Goal: Task Accomplishment & Management: Use online tool/utility

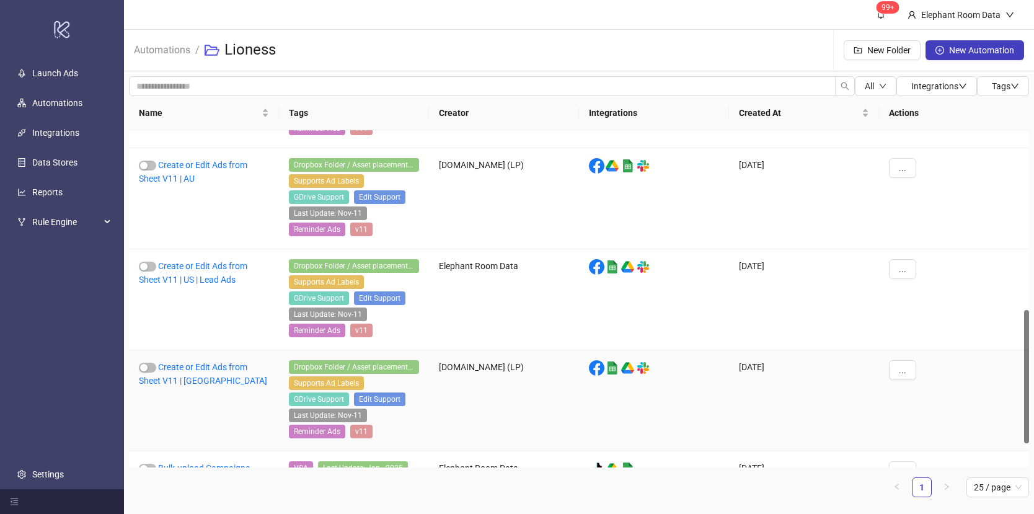
scroll to position [433, 0]
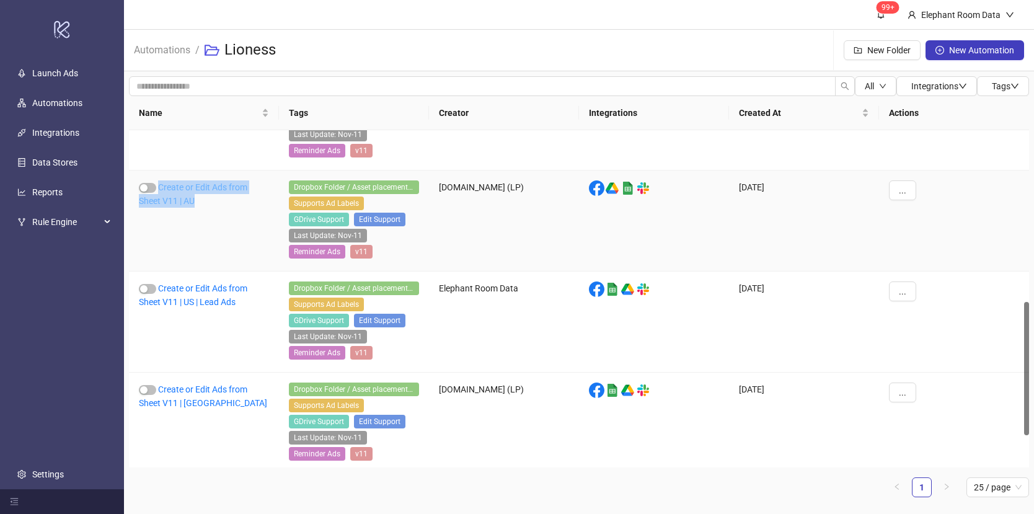
click at [201, 189] on link "Create or Edit Ads from Sheet V11 | AU" at bounding box center [193, 194] width 109 height 24
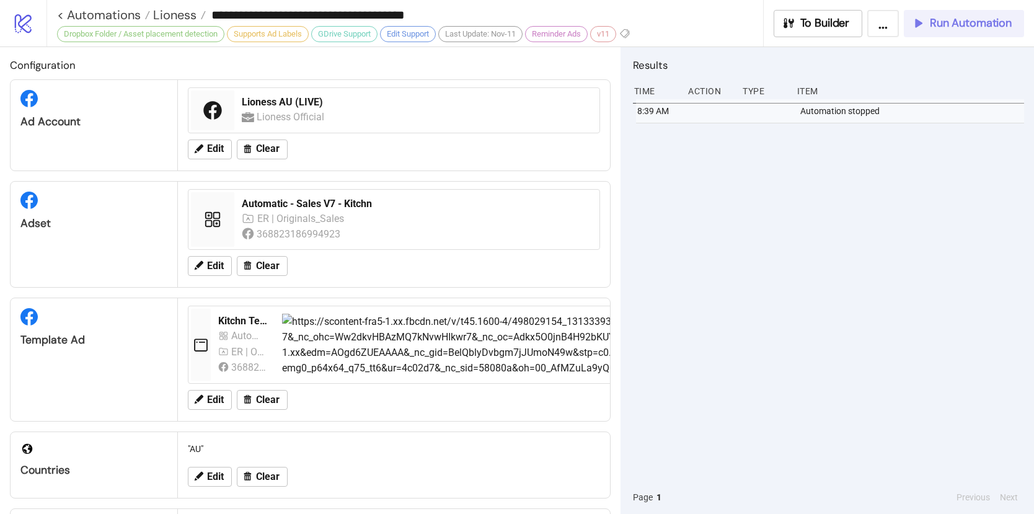
click at [953, 31] on button "Run Automation" at bounding box center [964, 23] width 120 height 27
click at [941, 29] on span "Run Automation" at bounding box center [971, 23] width 82 height 14
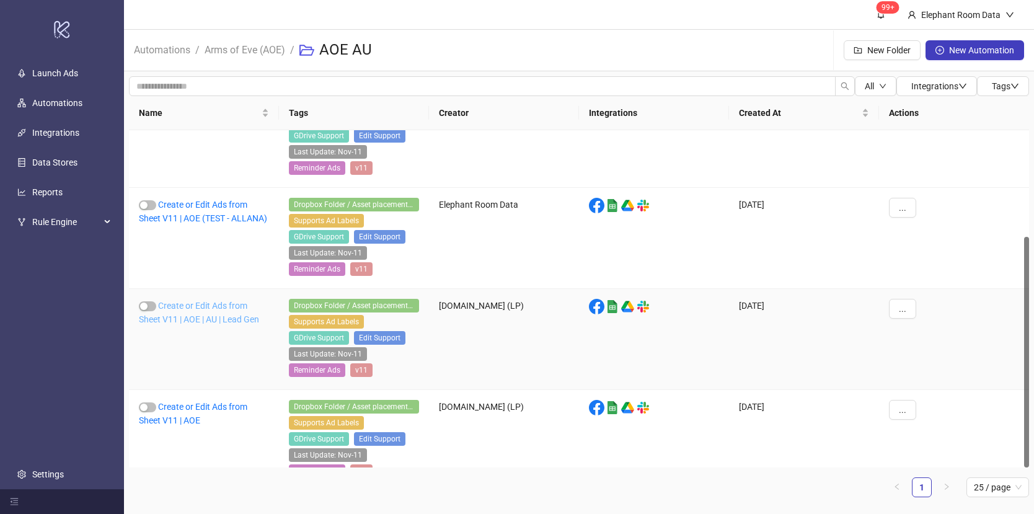
scroll to position [155, 0]
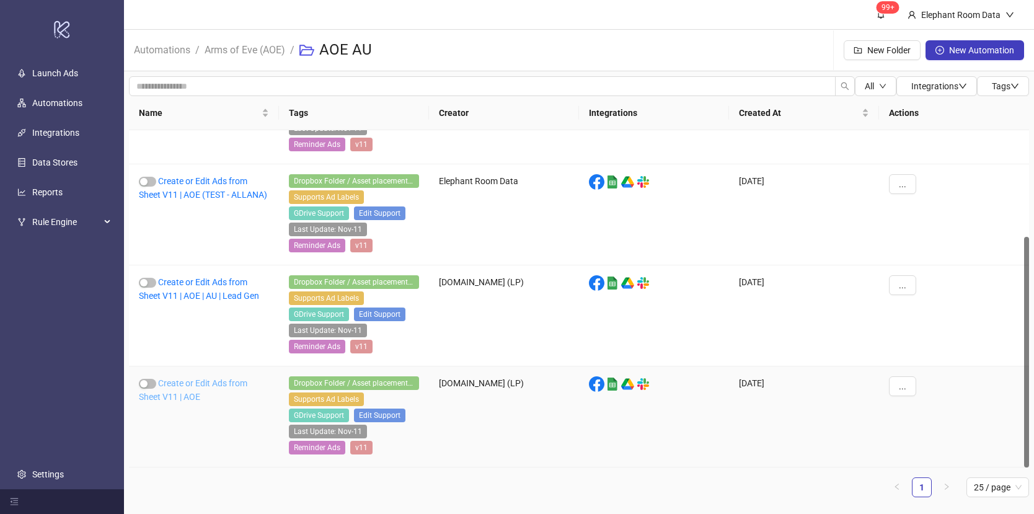
click at [231, 378] on link "Create or Edit Ads from Sheet V11 | AOE" at bounding box center [193, 390] width 109 height 24
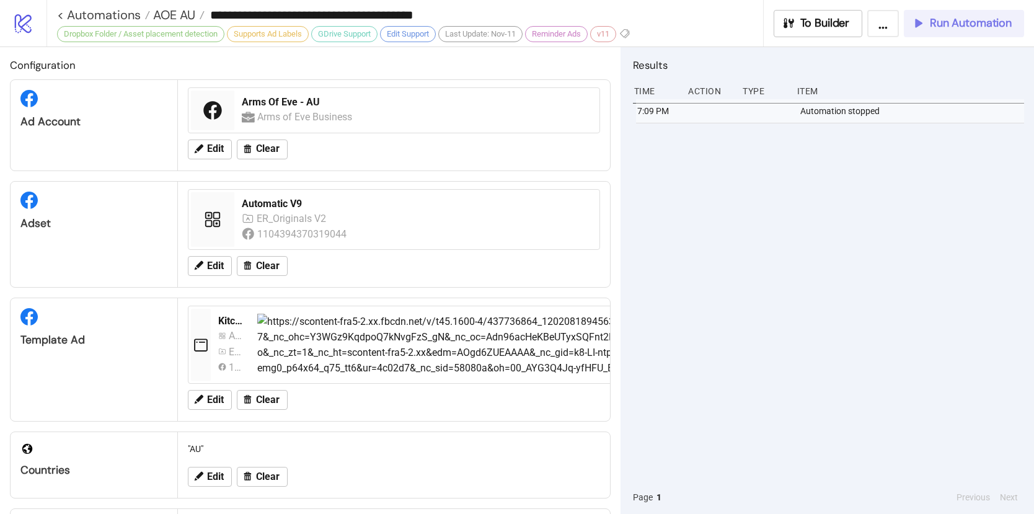
click at [908, 31] on button "Run Automation" at bounding box center [964, 23] width 120 height 27
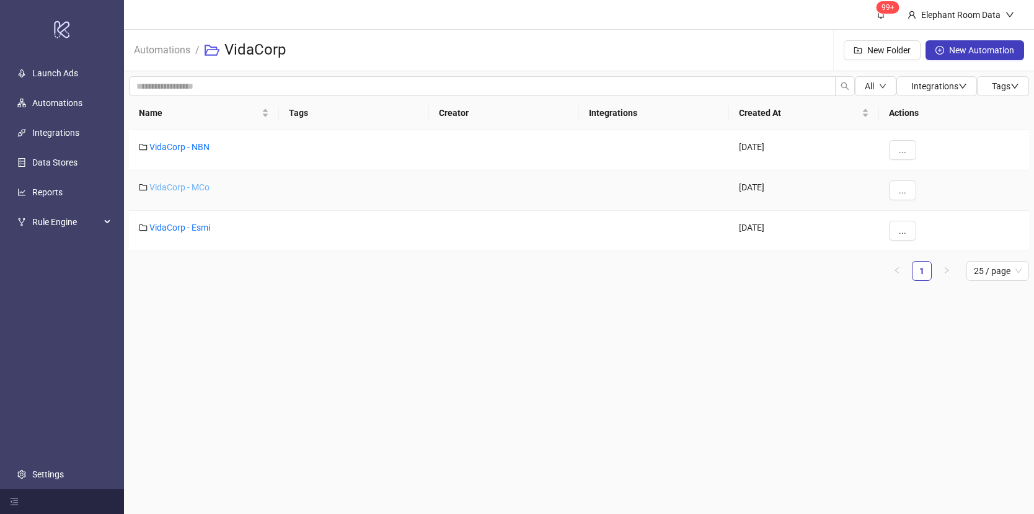
click at [175, 188] on link "VidaCorp - MCo" at bounding box center [179, 187] width 60 height 10
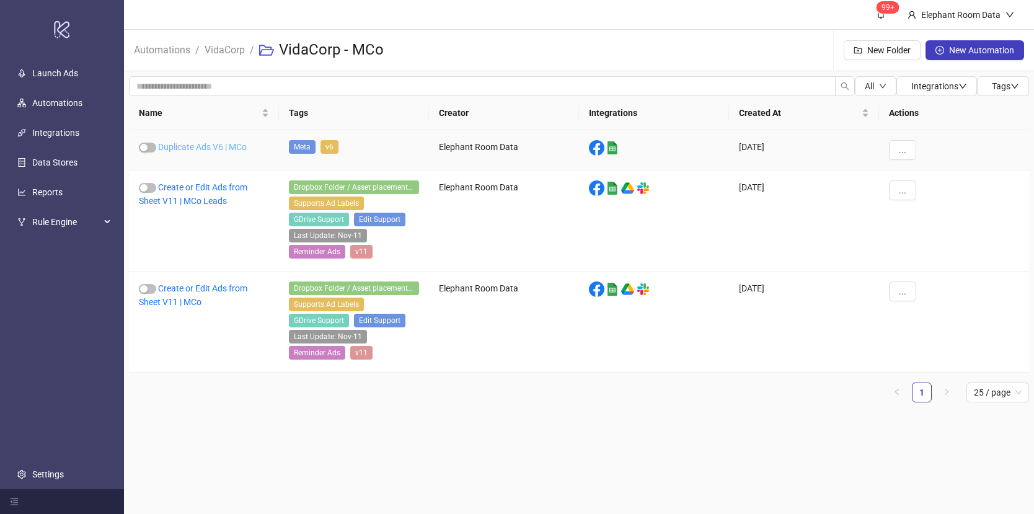
click at [205, 145] on link "Duplicate Ads V6 | MCo" at bounding box center [202, 147] width 89 height 10
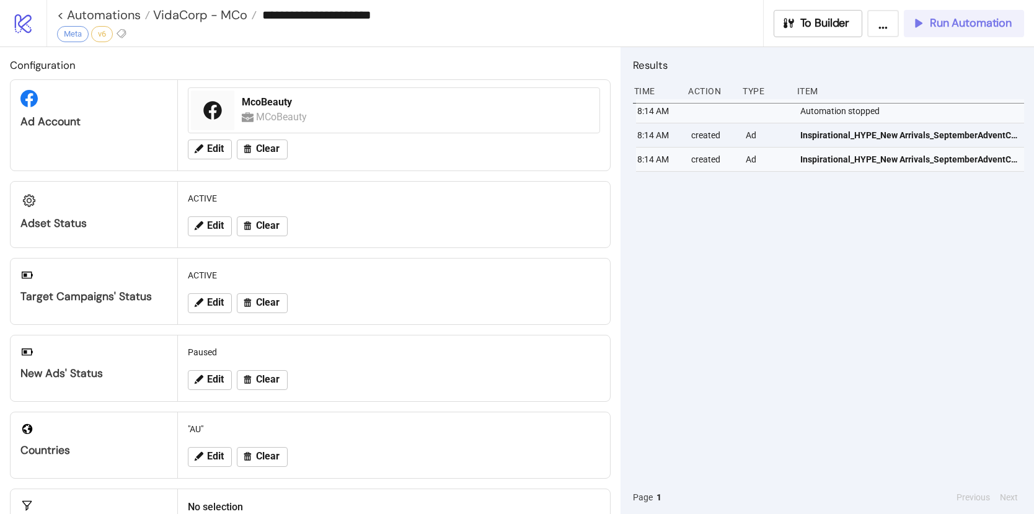
click at [983, 26] on span "Run Automation" at bounding box center [971, 23] width 82 height 14
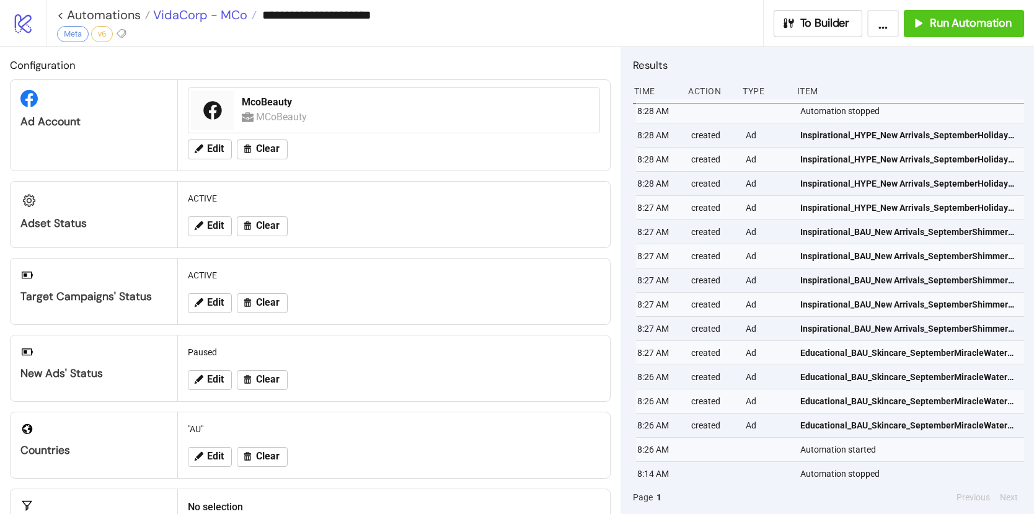
click at [188, 15] on span "VidaCorp - MCo" at bounding box center [198, 15] width 97 height 16
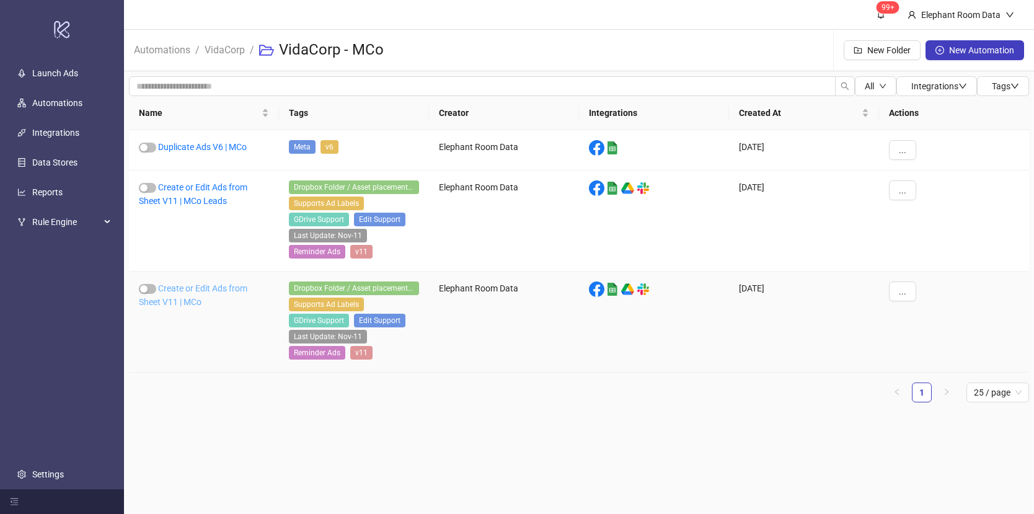
click at [231, 288] on link "Create or Edit Ads from Sheet V11 | MCo" at bounding box center [193, 295] width 109 height 24
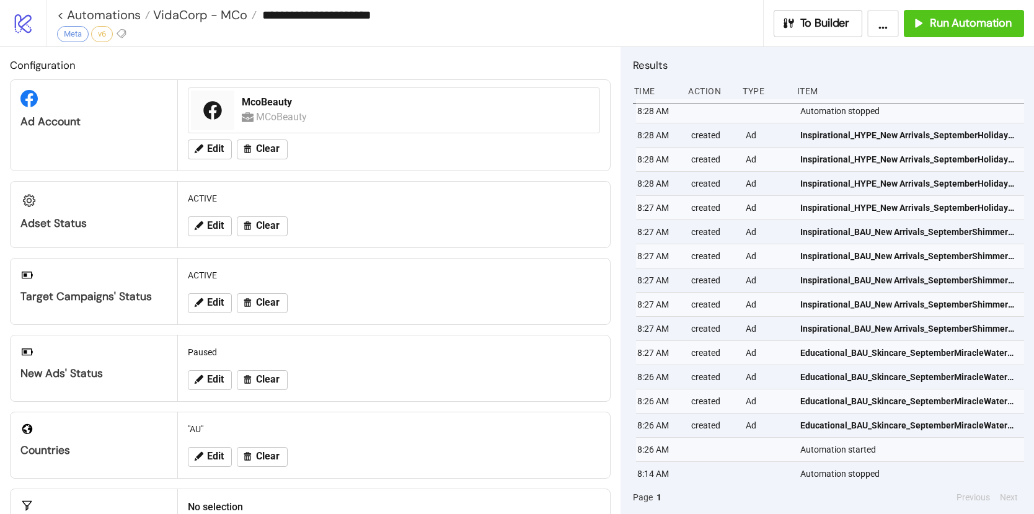
type input "**********"
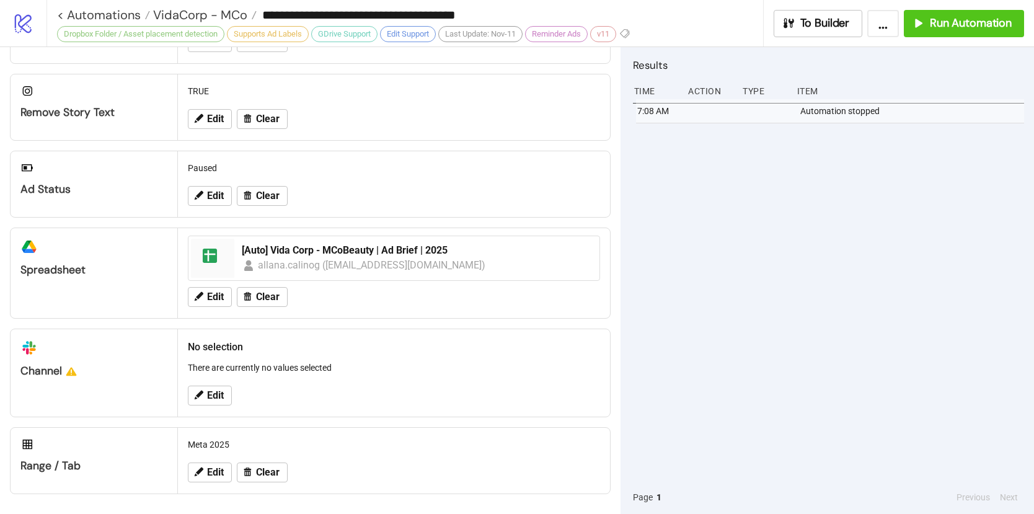
scroll to position [435, 0]
click at [936, 29] on span "Run Automation" at bounding box center [971, 23] width 82 height 14
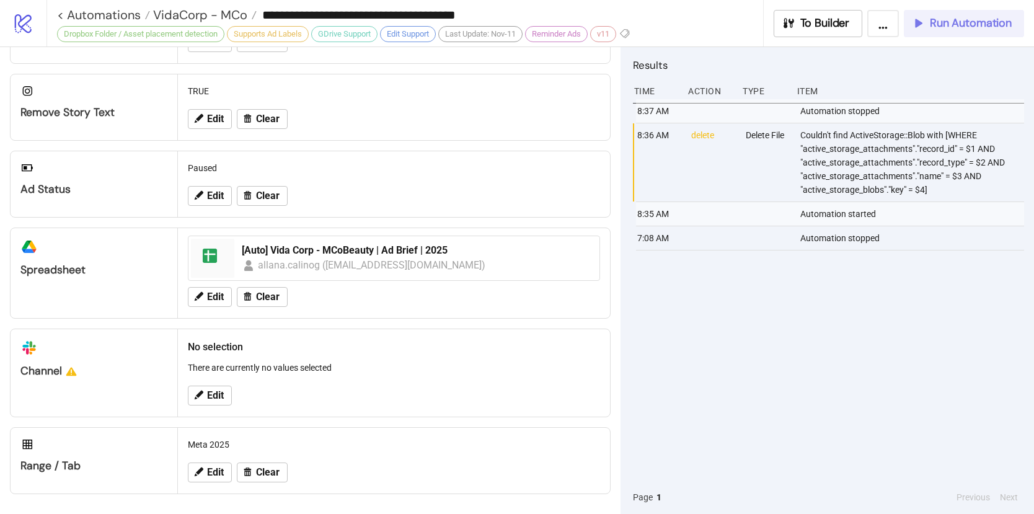
click at [980, 24] on span "Run Automation" at bounding box center [971, 23] width 82 height 14
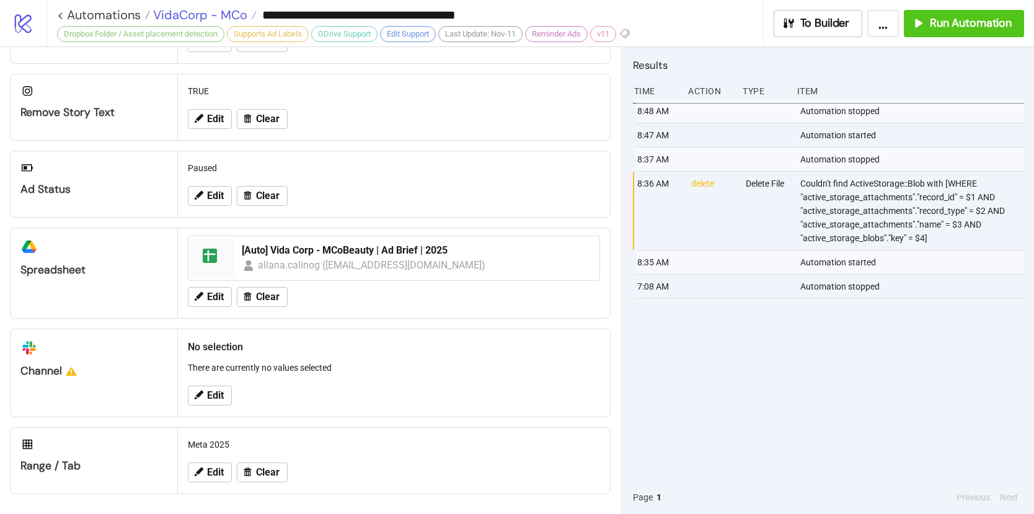
click at [195, 18] on span "VidaCorp - MCo" at bounding box center [198, 15] width 97 height 16
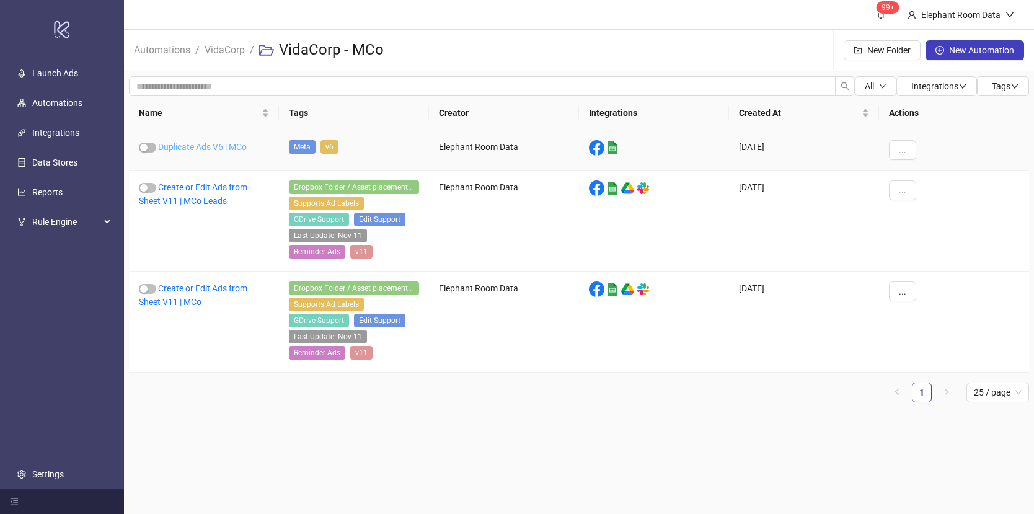
click at [180, 142] on link "Duplicate Ads V6 | MCo" at bounding box center [202, 147] width 89 height 10
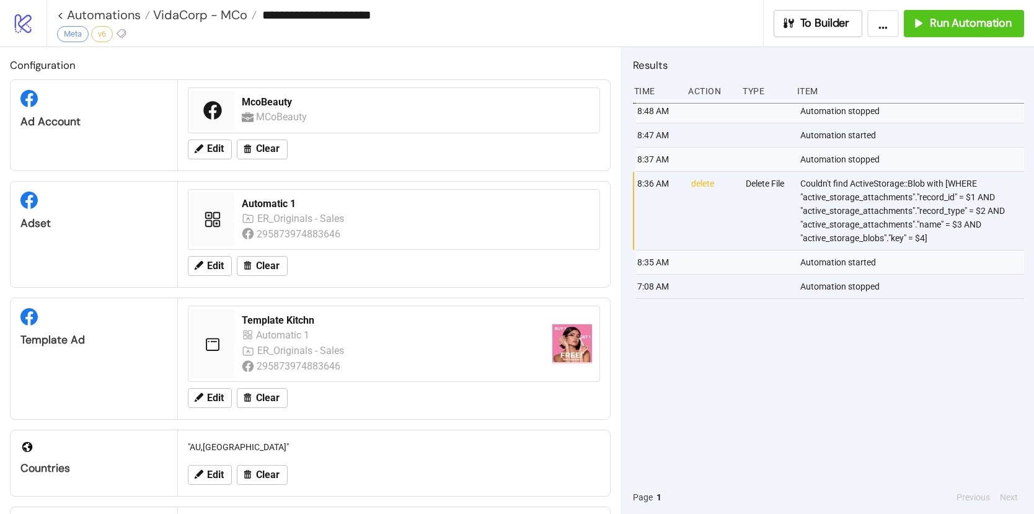
type input "**********"
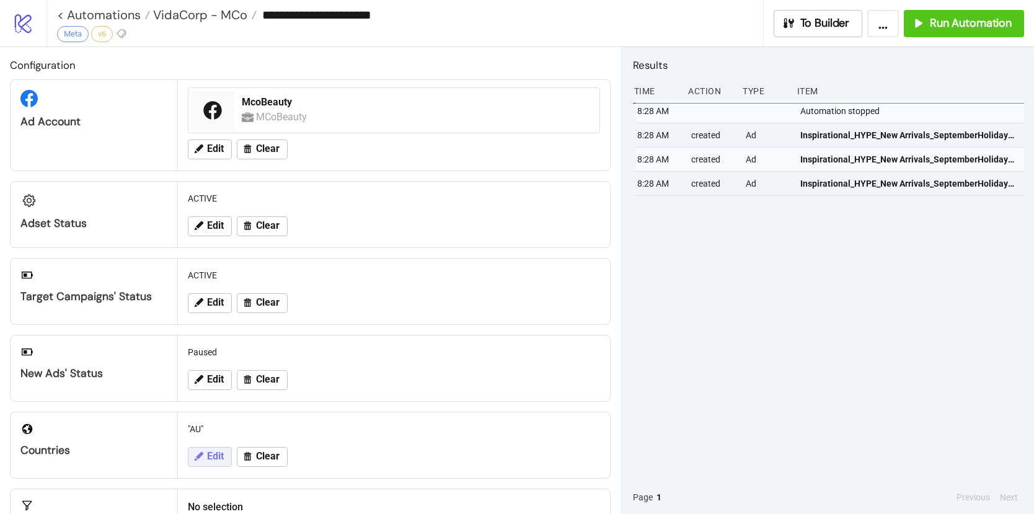
click at [215, 447] on button "Edit" at bounding box center [210, 457] width 44 height 20
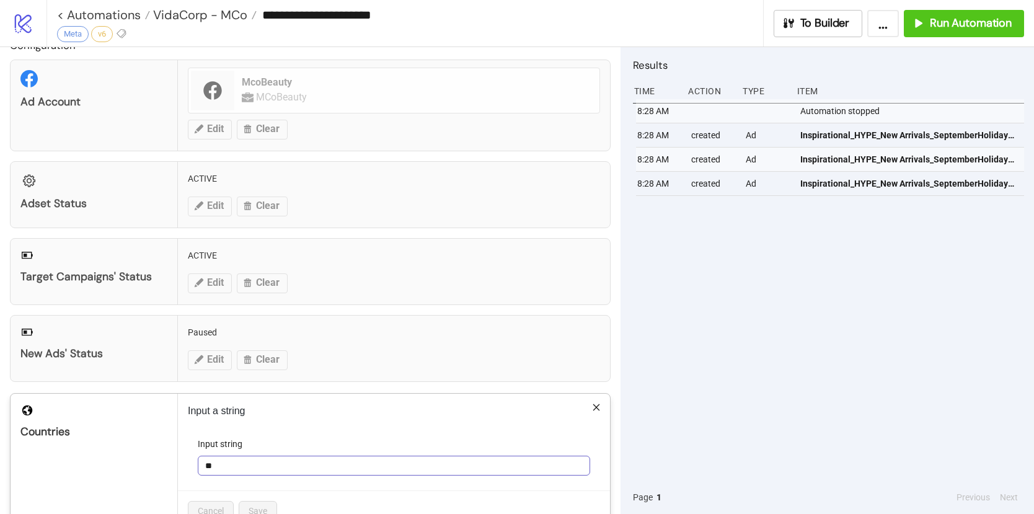
scroll to position [20, 0]
click at [239, 468] on input "**" at bounding box center [394, 465] width 392 height 20
type input "*****"
click at [251, 502] on button "Save" at bounding box center [258, 510] width 38 height 20
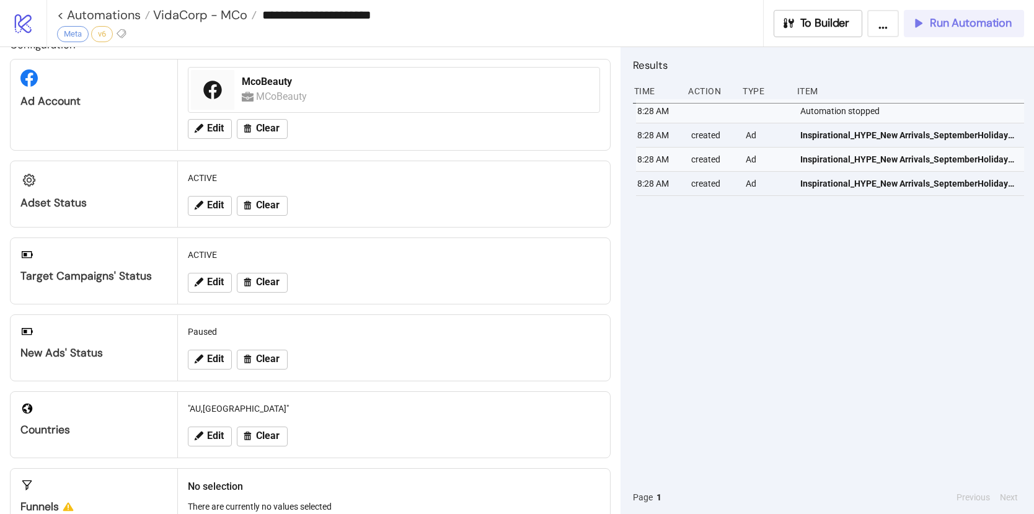
drag, startPoint x: 956, startPoint y: 24, endPoint x: 438, endPoint y: 9, distance: 517.4
click at [956, 24] on span "Run Automation" at bounding box center [971, 23] width 82 height 14
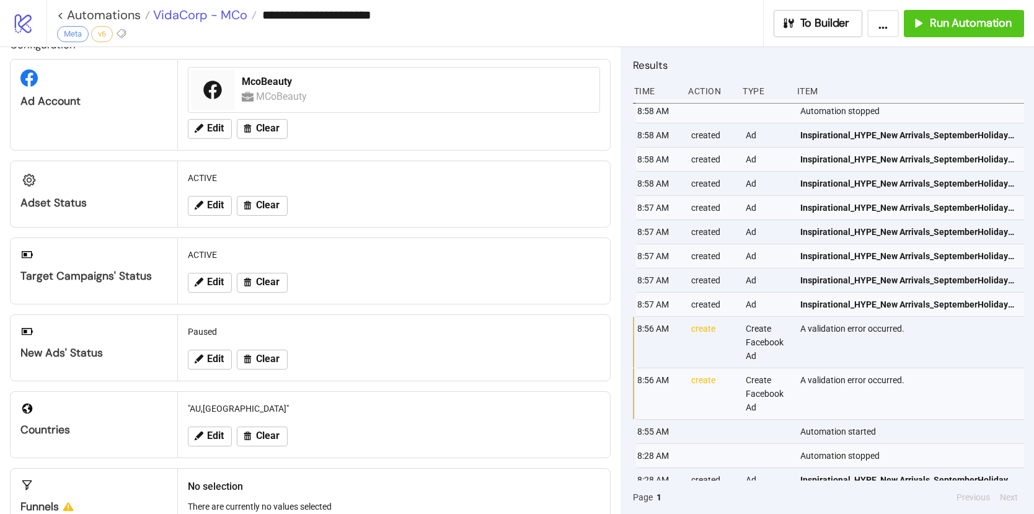
click at [185, 19] on span "VidaCorp - MCo" at bounding box center [198, 15] width 97 height 16
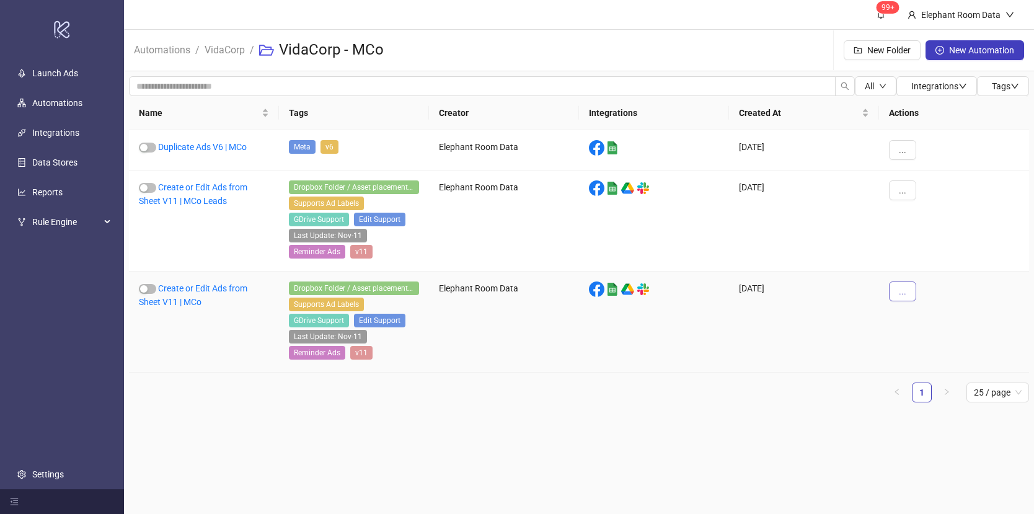
click at [911, 289] on button "..." at bounding box center [902, 292] width 27 height 20
click at [928, 393] on span "Duplicate" at bounding box center [931, 396] width 36 height 14
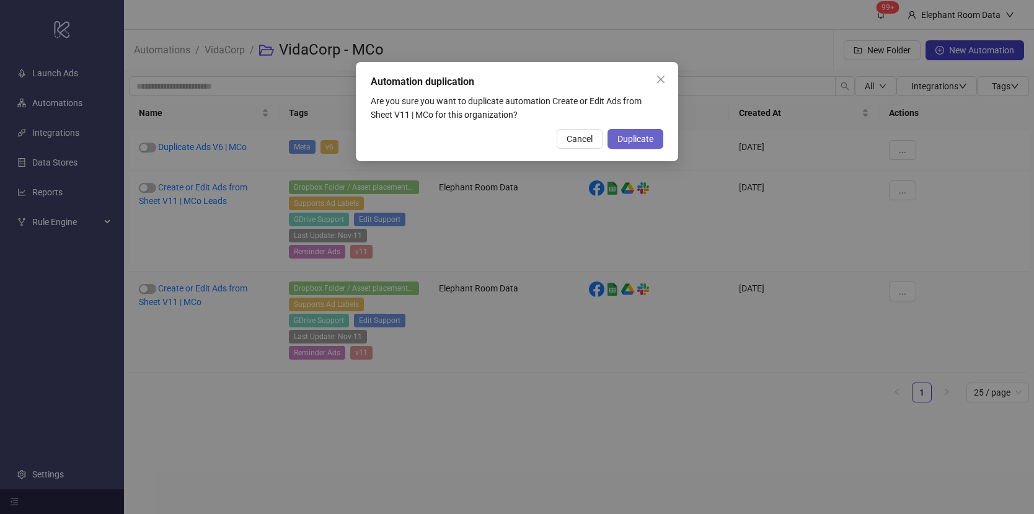
click at [651, 140] on span "Duplicate" at bounding box center [636, 139] width 36 height 10
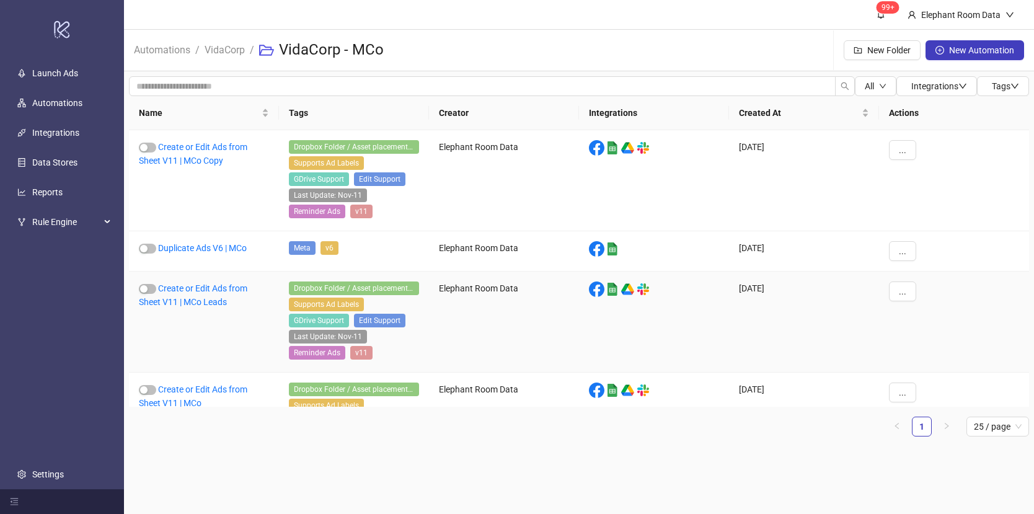
scroll to position [6, 0]
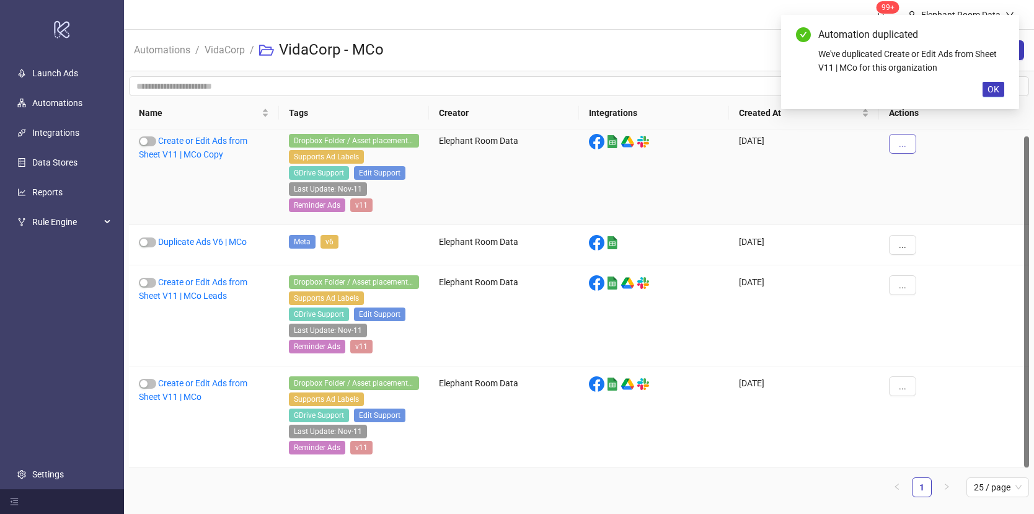
click at [900, 141] on span "..." at bounding box center [902, 144] width 7 height 10
click at [911, 203] on li "Edit" at bounding box center [924, 208] width 64 height 20
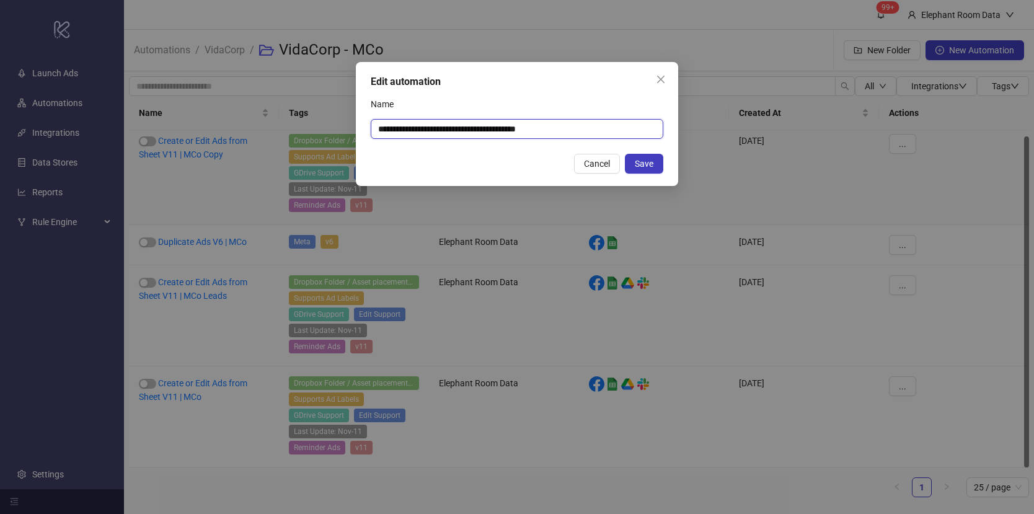
drag, startPoint x: 539, startPoint y: 130, endPoint x: 543, endPoint y: 145, distance: 15.5
click at [570, 130] on input "**********" at bounding box center [517, 129] width 293 height 20
type input "**********"
click at [641, 161] on span "Save" at bounding box center [644, 164] width 19 height 10
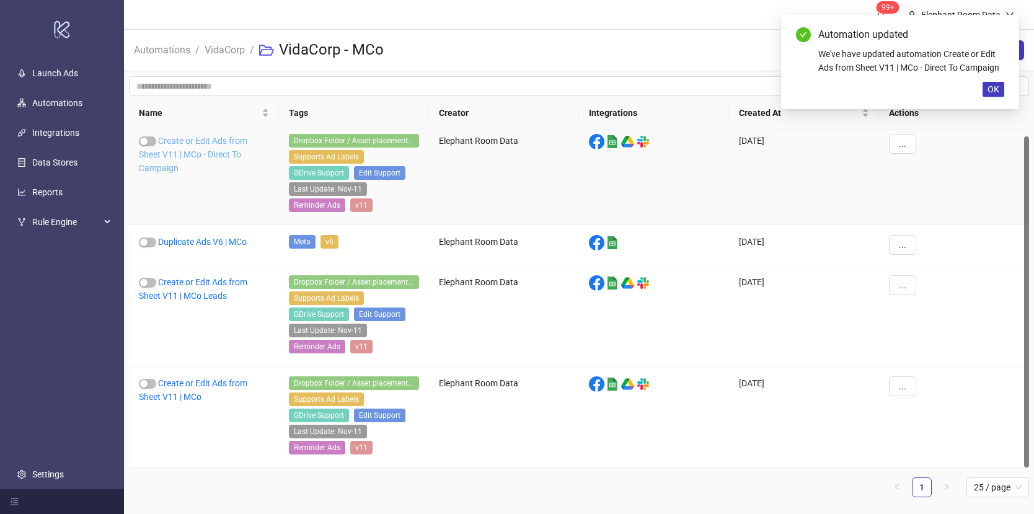
click at [208, 151] on link "Create or Edit Ads from Sheet V11 | MCo - Direct To Campaign" at bounding box center [193, 154] width 109 height 37
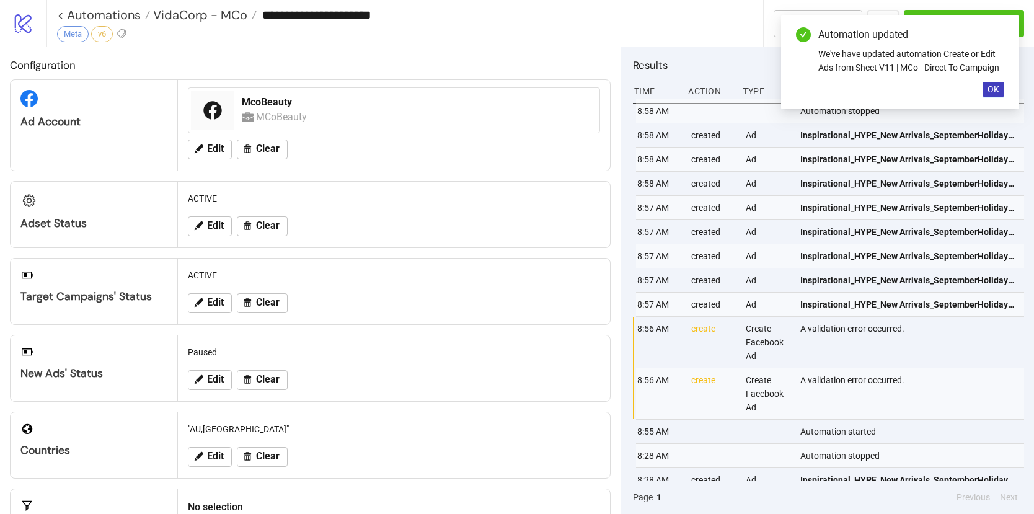
type input "**********"
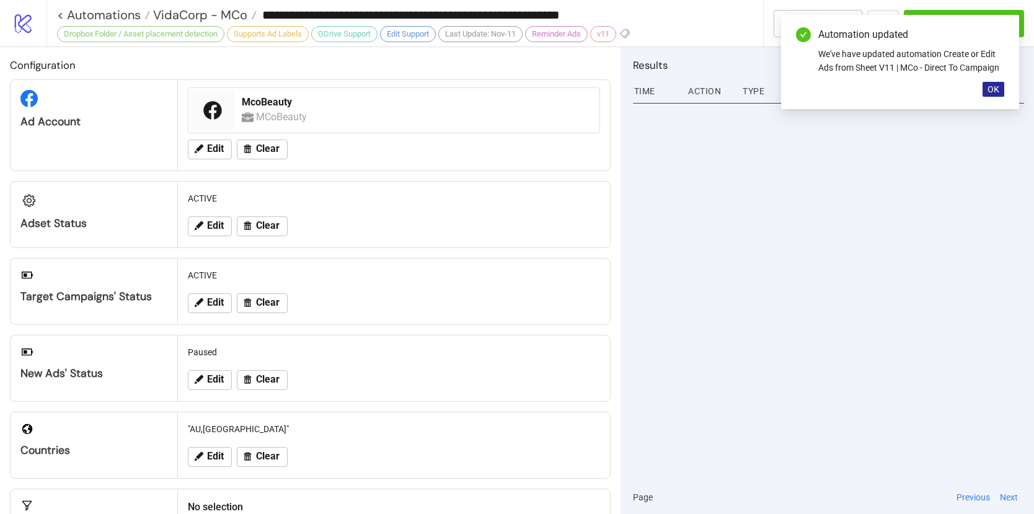
click at [990, 89] on span "OK" at bounding box center [994, 89] width 12 height 10
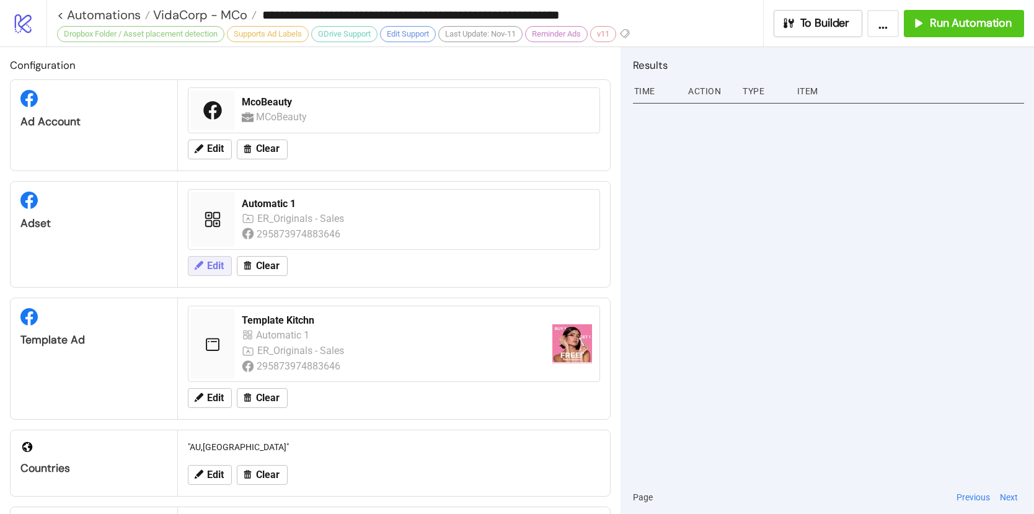
click at [200, 272] on button "Edit" at bounding box center [210, 266] width 44 height 20
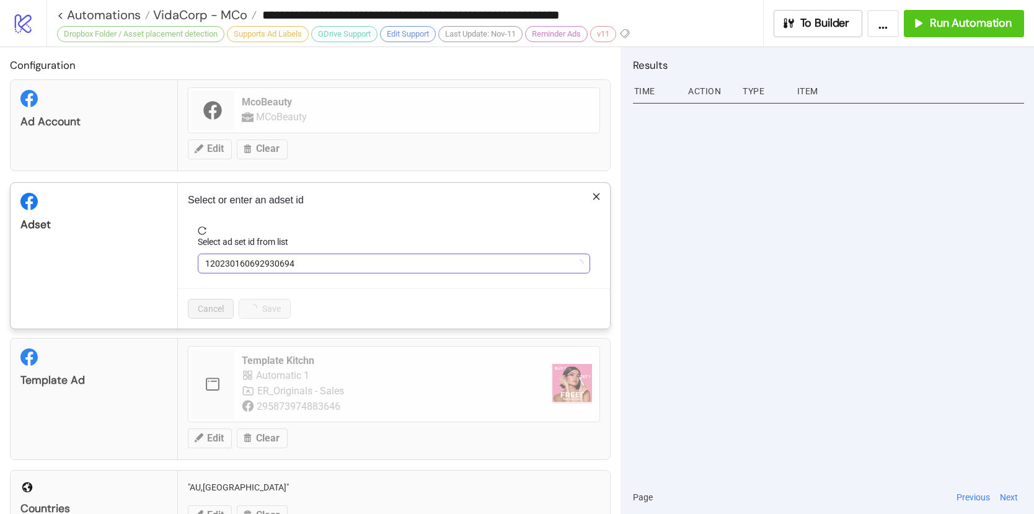
click at [289, 254] on span "120230160692930694" at bounding box center [394, 263] width 378 height 19
click at [268, 262] on span "Automatic 1" at bounding box center [394, 263] width 378 height 19
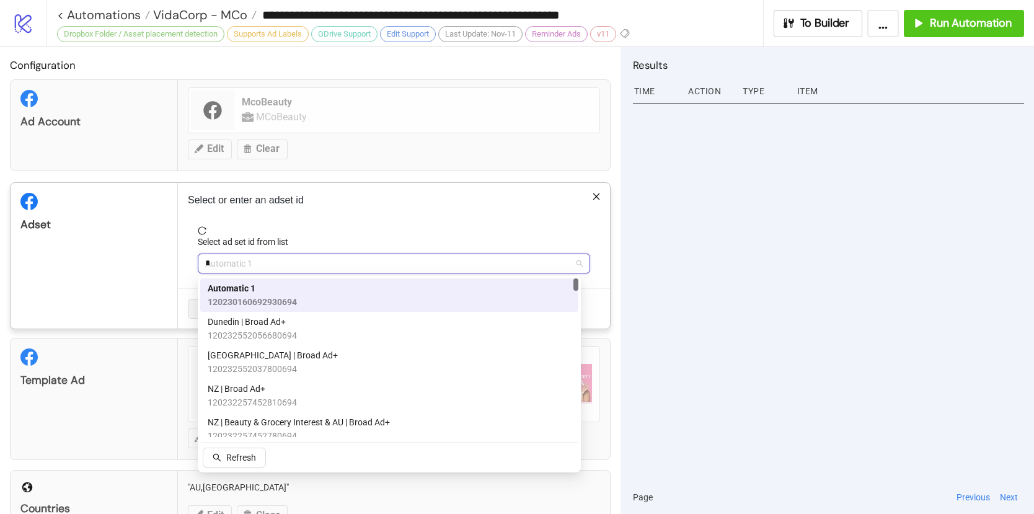
type input "**"
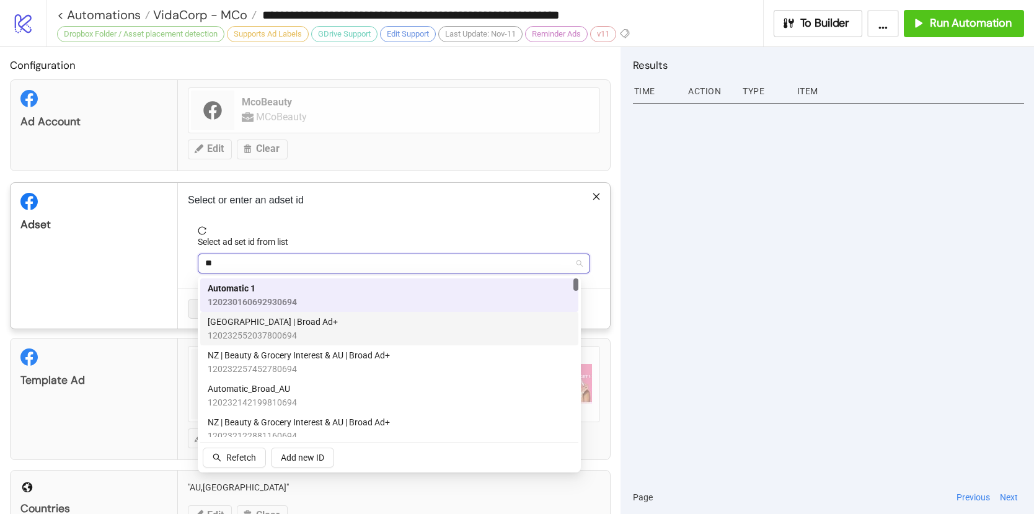
click at [287, 330] on span "120232552037800694" at bounding box center [273, 336] width 130 height 14
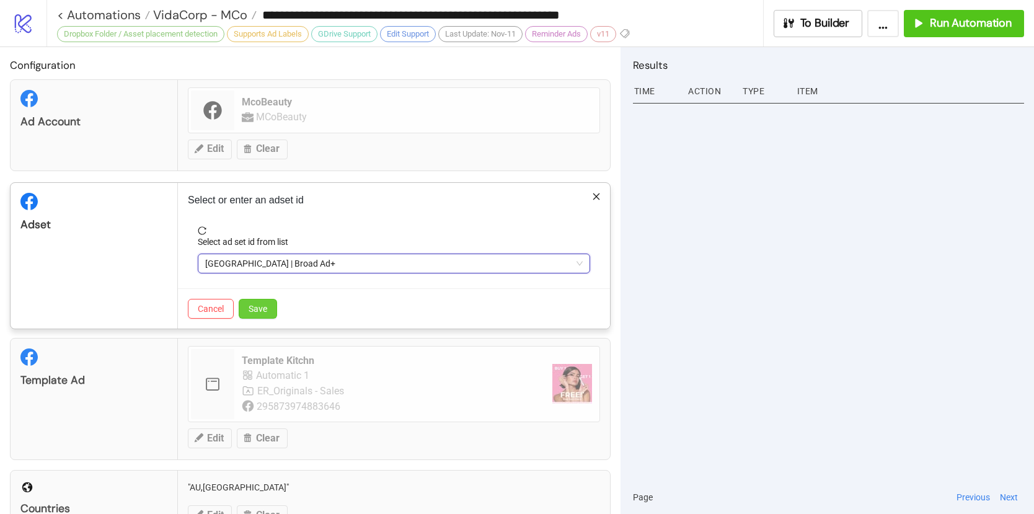
click at [268, 313] on button "Save" at bounding box center [258, 309] width 38 height 20
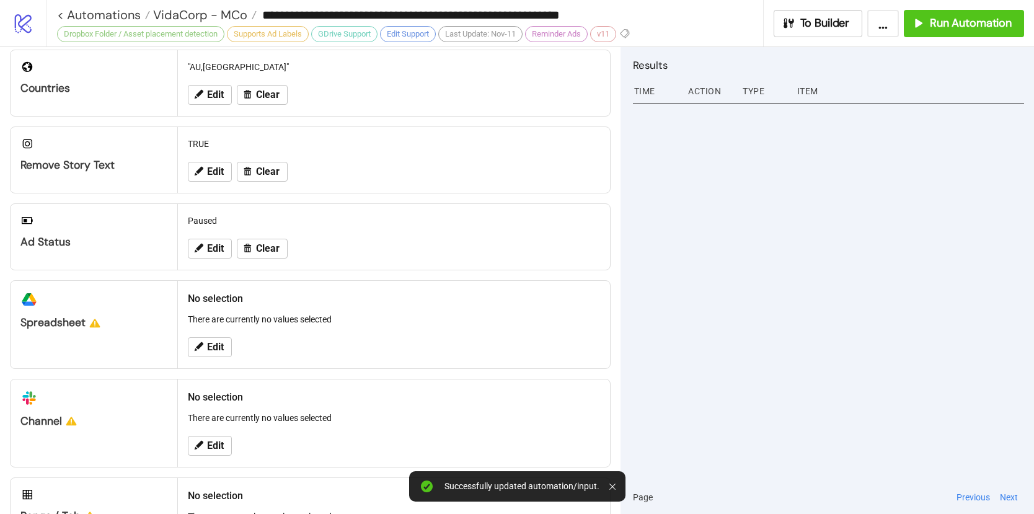
scroll to position [454, 0]
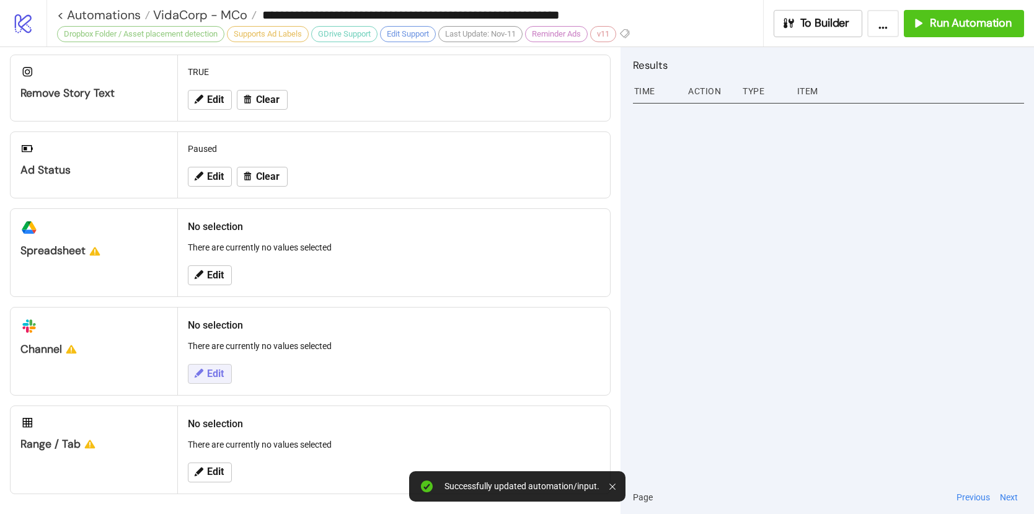
click at [215, 376] on span "Edit" at bounding box center [215, 373] width 17 height 11
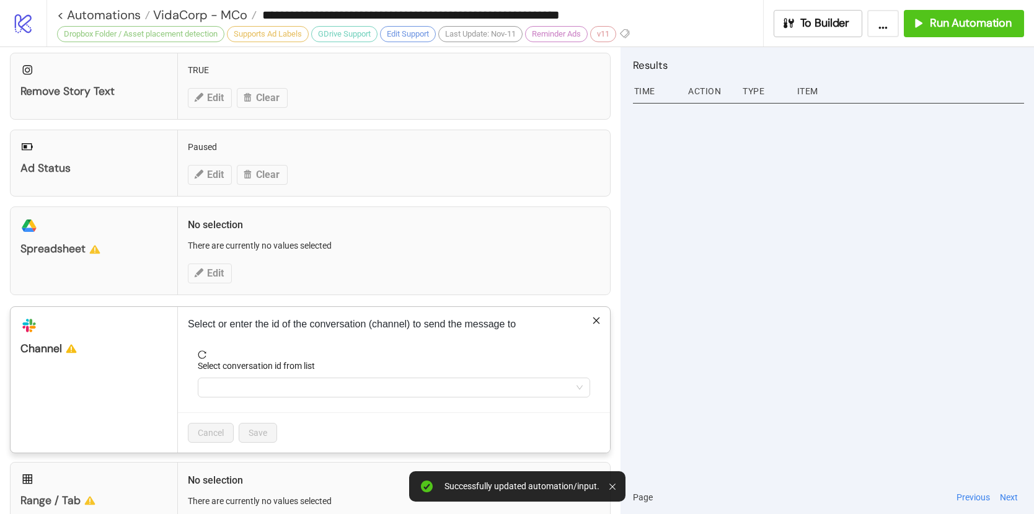
click at [198, 279] on div "**********" at bounding box center [517, 257] width 1034 height 514
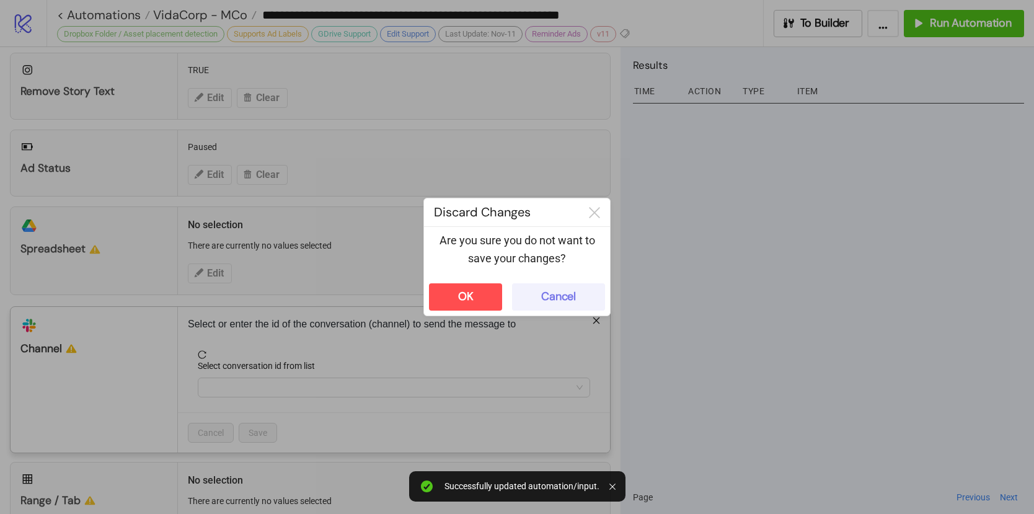
click at [580, 298] on button "Cancel" at bounding box center [558, 296] width 93 height 27
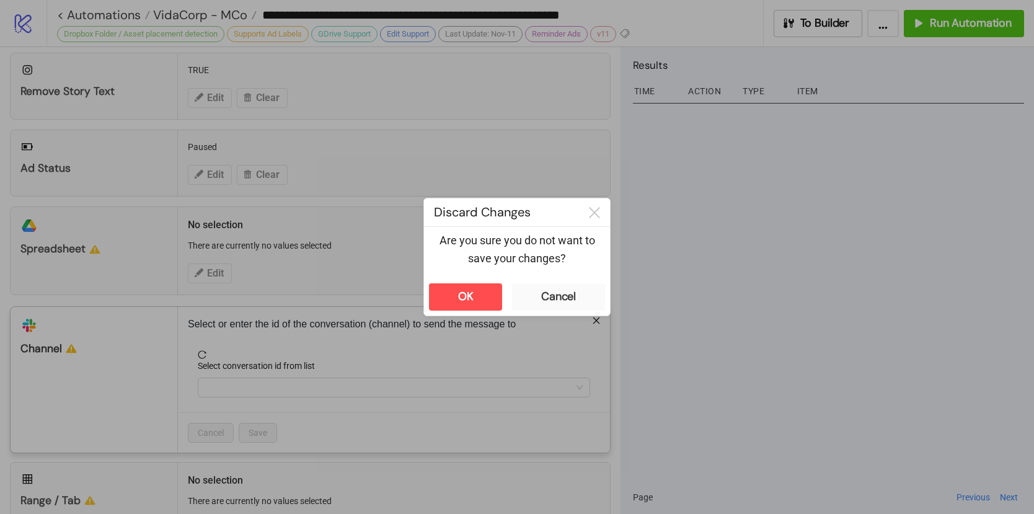
drag, startPoint x: 847, startPoint y: 290, endPoint x: 430, endPoint y: 338, distance: 420.1
click at [846, 290] on div "**********" at bounding box center [517, 257] width 1034 height 514
click at [552, 301] on div "Cancel" at bounding box center [558, 297] width 35 height 14
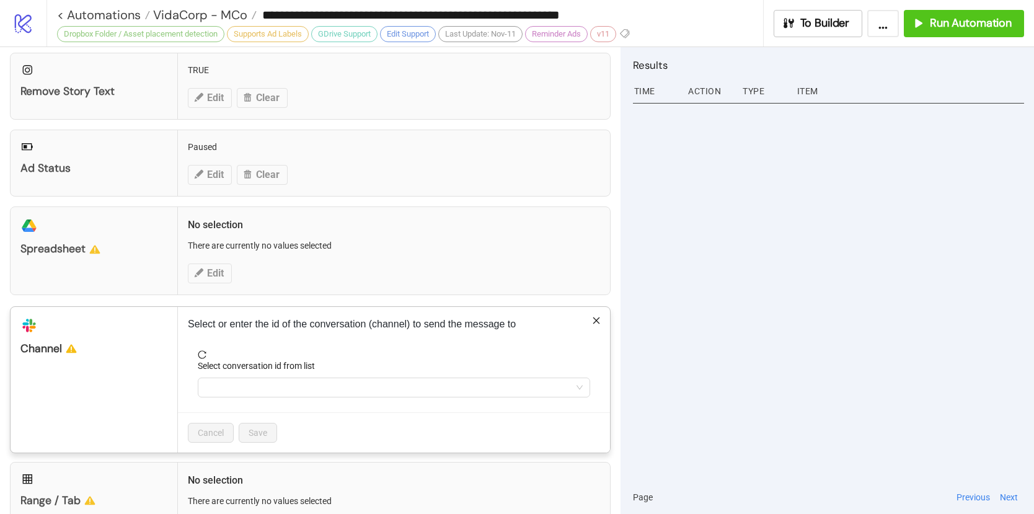
click at [593, 324] on icon "close" at bounding box center [596, 320] width 7 height 7
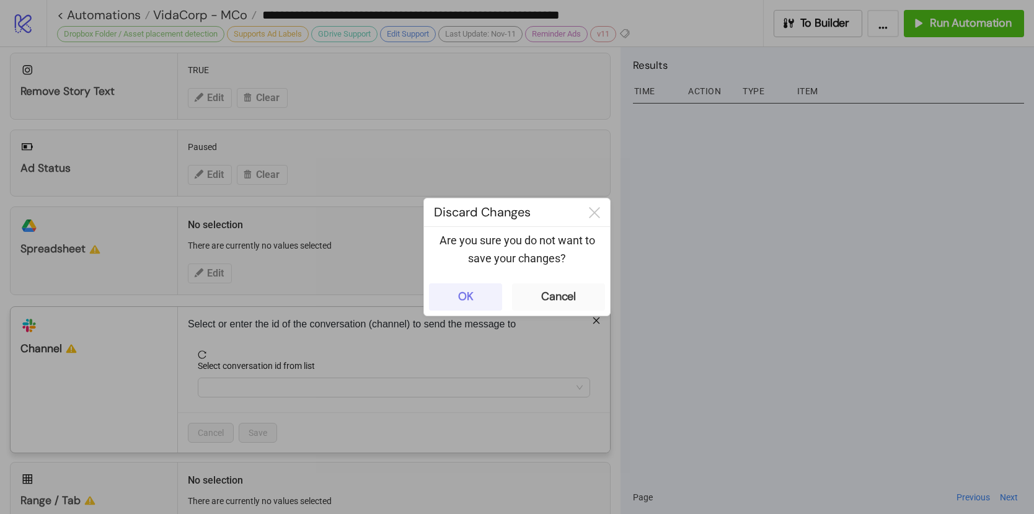
click at [480, 295] on button "OK" at bounding box center [465, 296] width 73 height 27
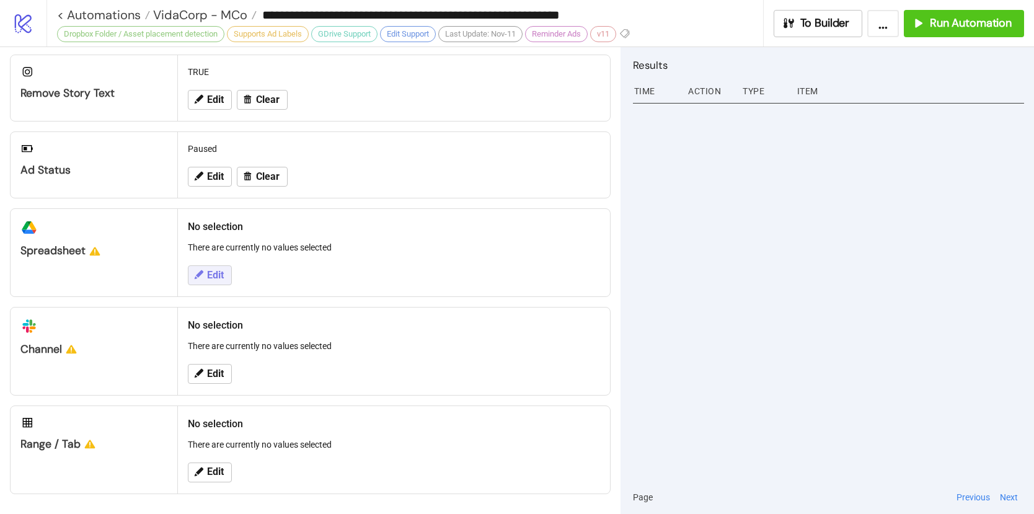
click at [222, 273] on span "Edit" at bounding box center [215, 275] width 17 height 11
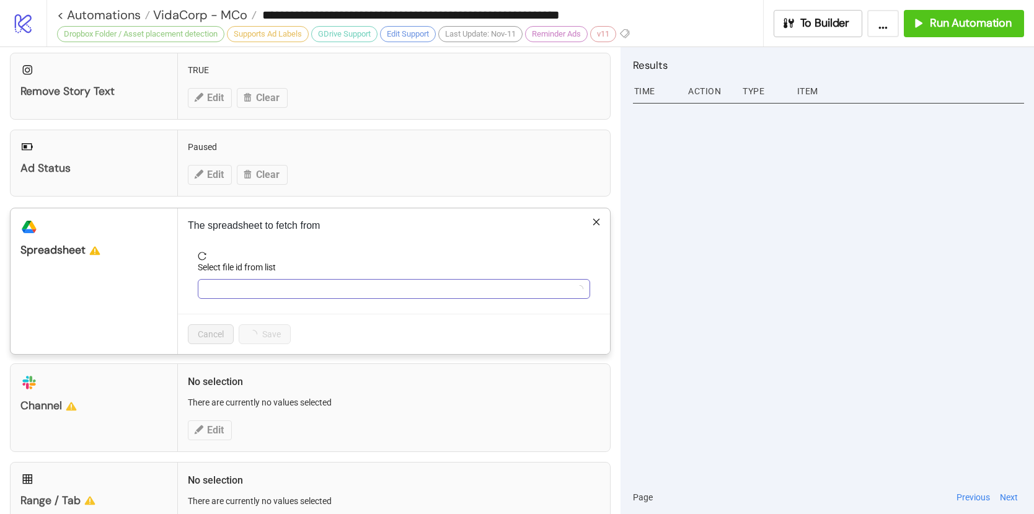
click at [237, 291] on input "Select file id from list" at bounding box center [388, 289] width 366 height 19
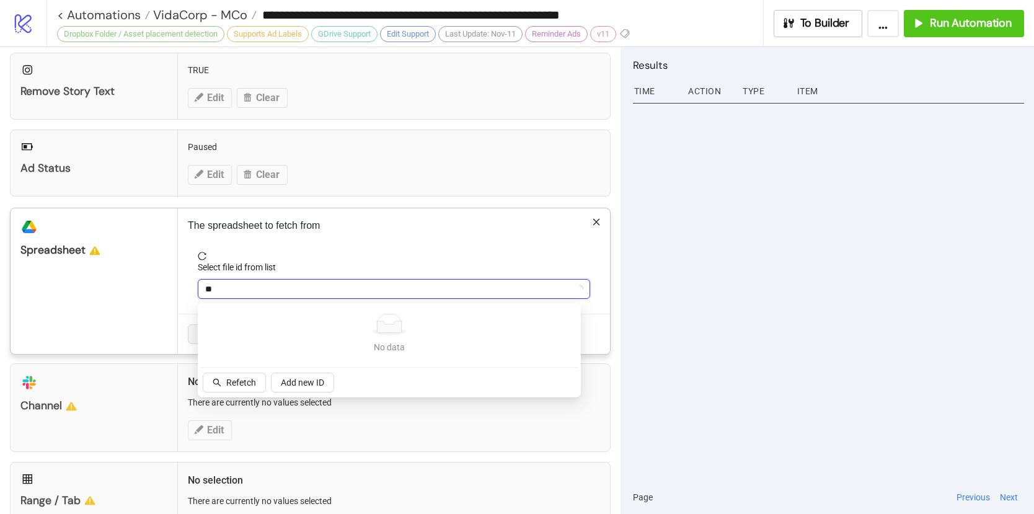
type input "***"
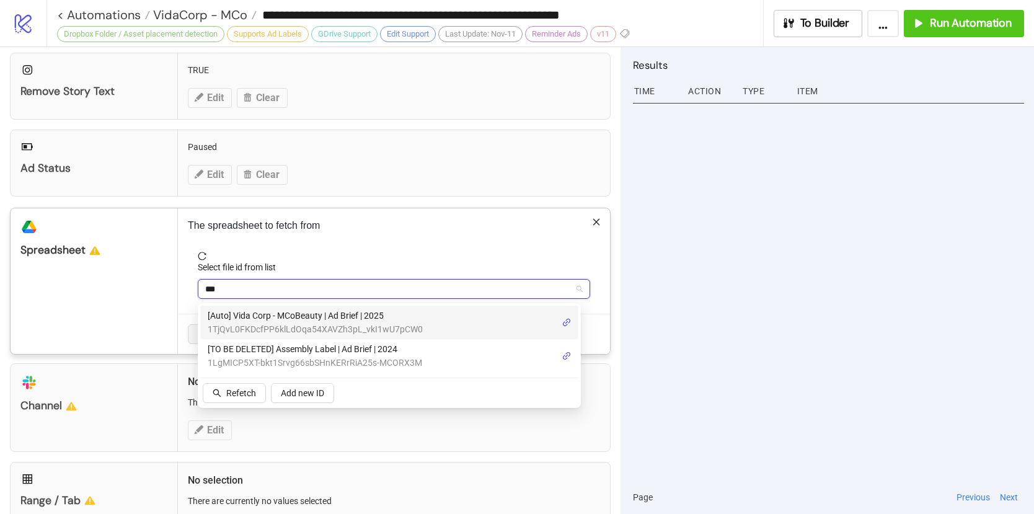
click at [344, 318] on span "[Auto] Vida Corp - MCoBeauty | Ad Brief | 2025" at bounding box center [315, 316] width 215 height 14
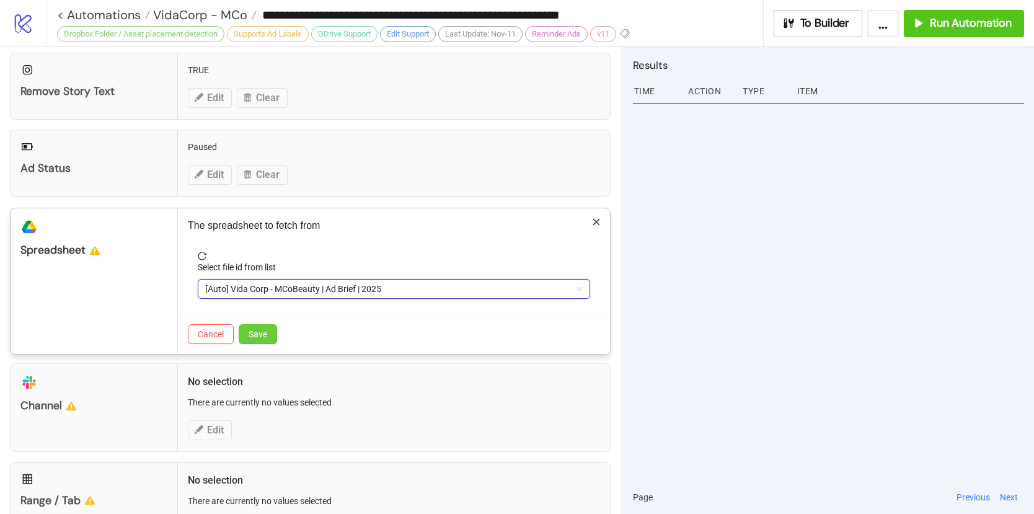
click at [270, 338] on button "Save" at bounding box center [258, 334] width 38 height 20
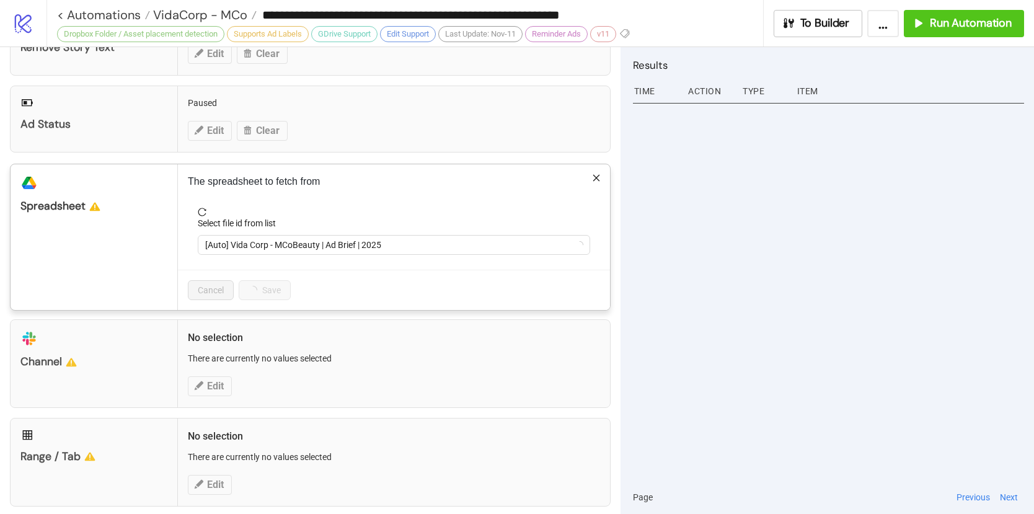
scroll to position [456, 0]
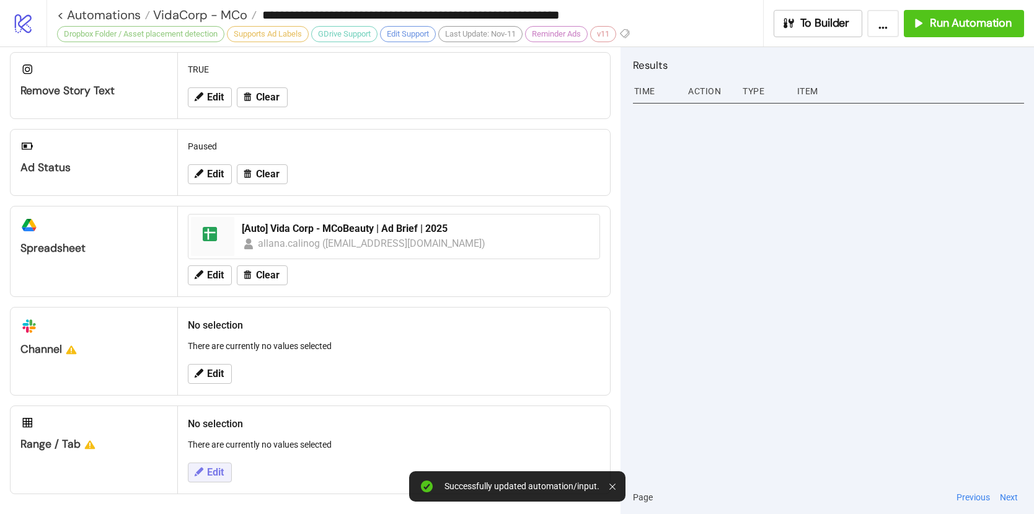
click at [211, 479] on button "Edit" at bounding box center [210, 473] width 44 height 20
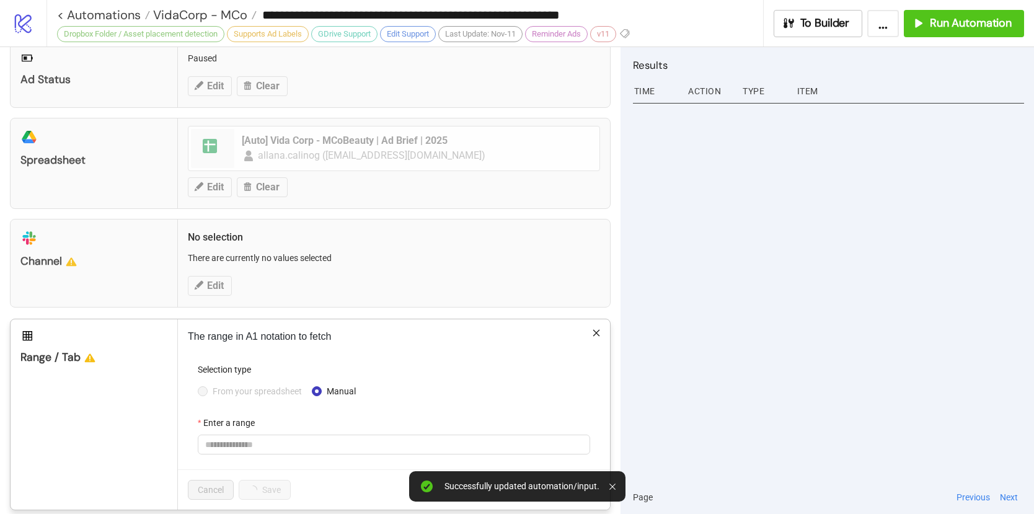
scroll to position [559, 0]
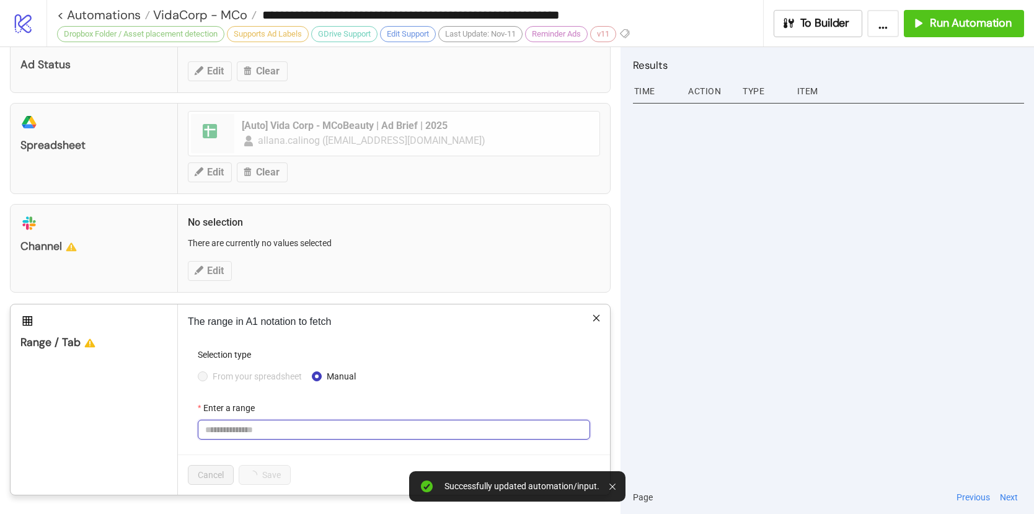
click at [221, 431] on input "Enter a range" at bounding box center [394, 430] width 392 height 20
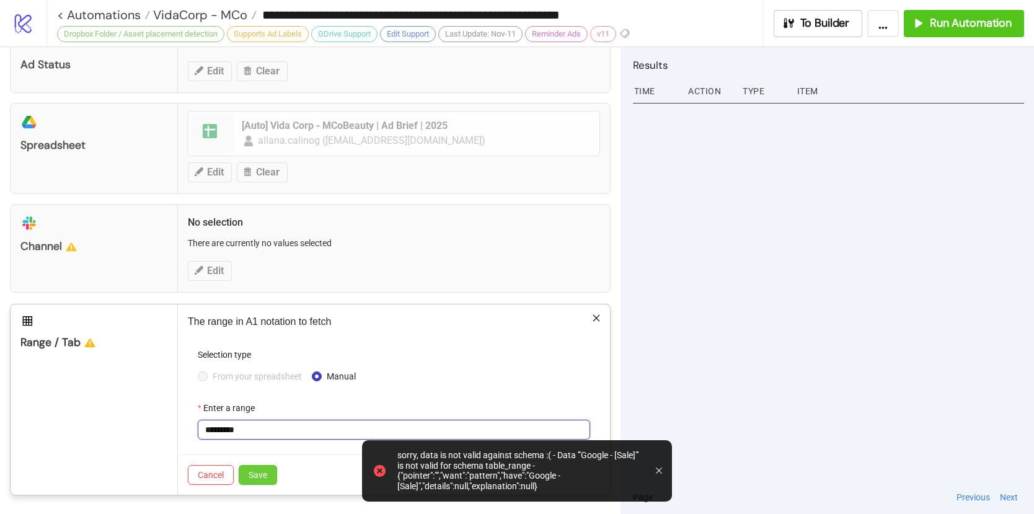
type input "*********"
click at [266, 477] on span "Save" at bounding box center [258, 475] width 19 height 10
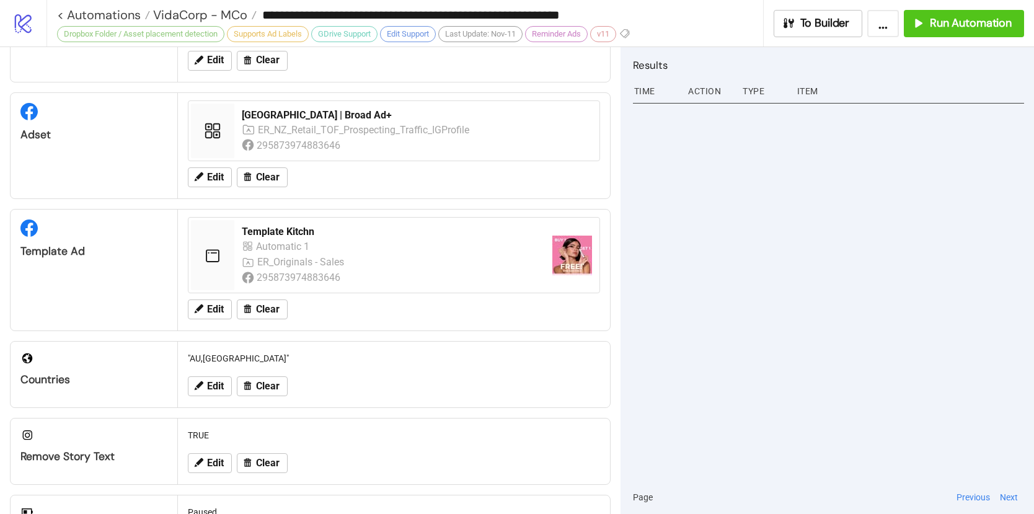
scroll to position [0, 0]
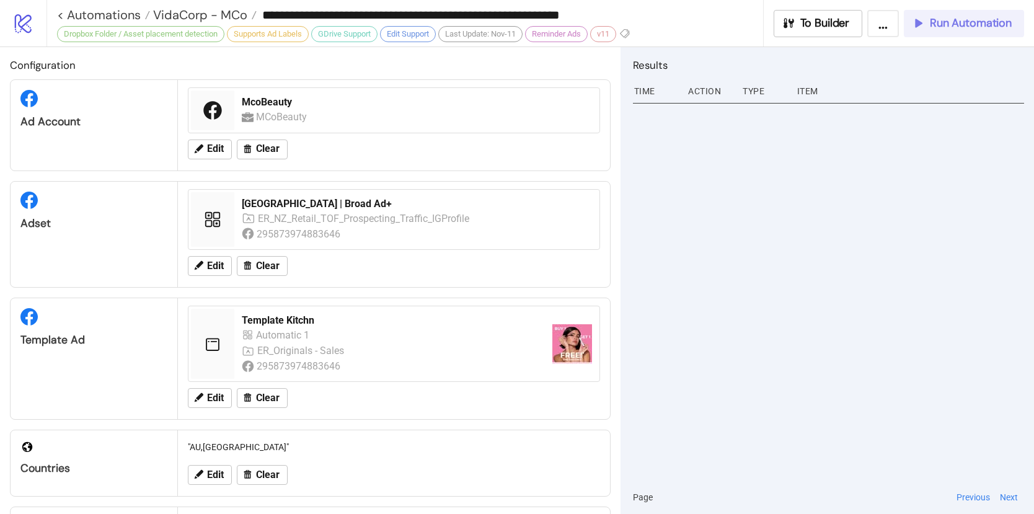
click at [939, 24] on span "Run Automation" at bounding box center [971, 23] width 82 height 14
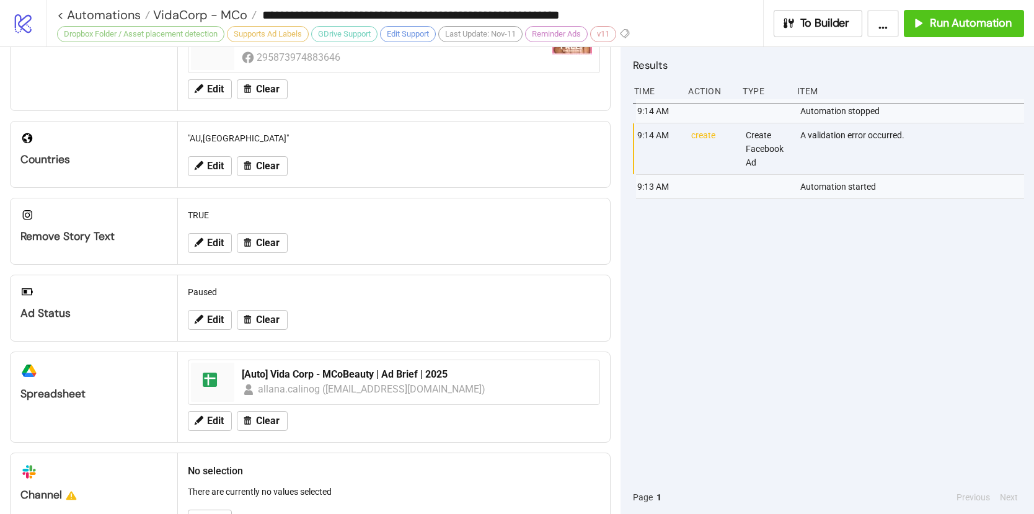
scroll to position [290, 0]
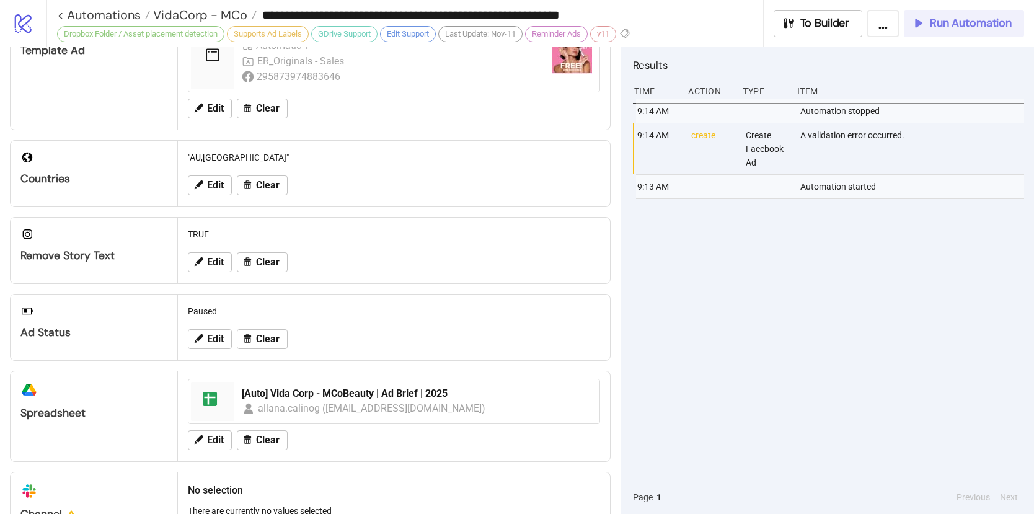
click at [1001, 25] on span "Run Automation" at bounding box center [971, 23] width 82 height 14
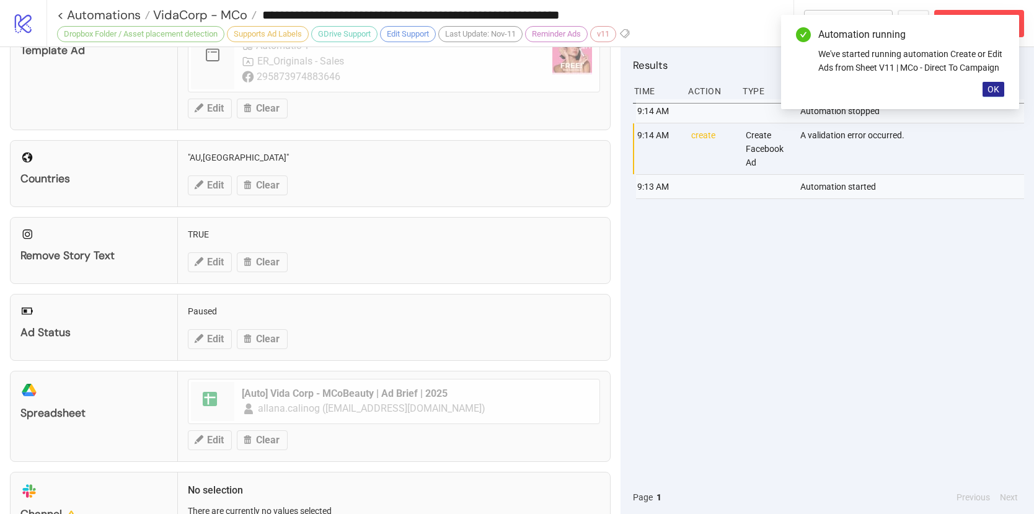
click at [995, 86] on span "OK" at bounding box center [994, 89] width 12 height 10
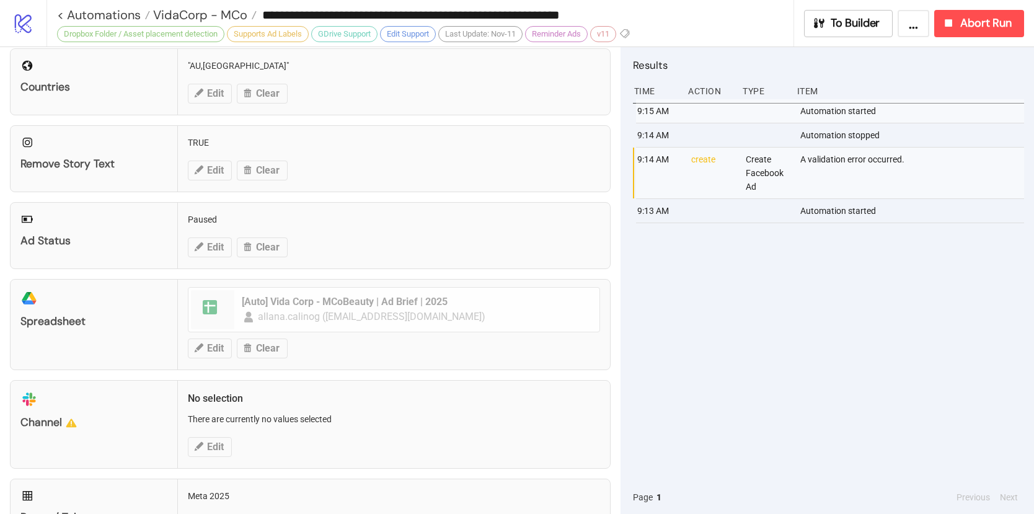
scroll to position [383, 0]
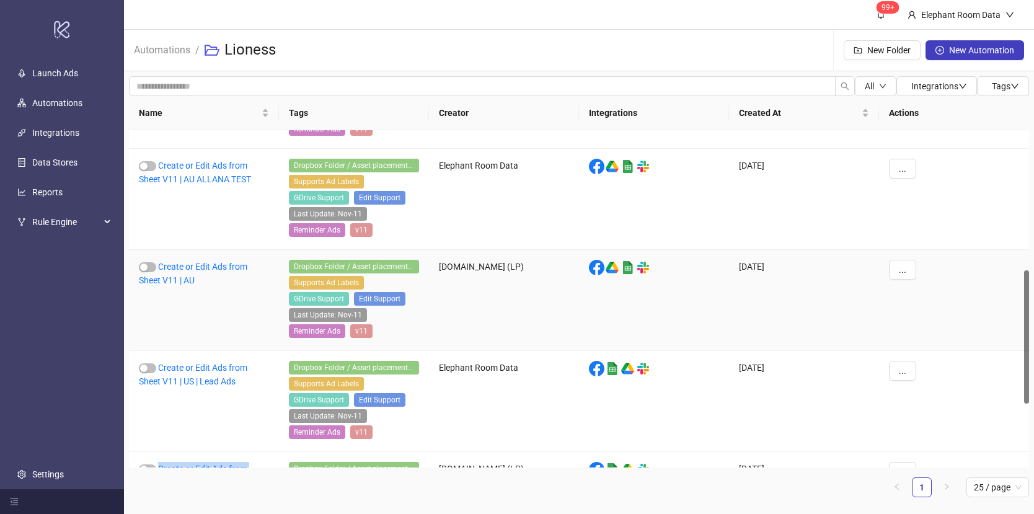
scroll to position [251, 0]
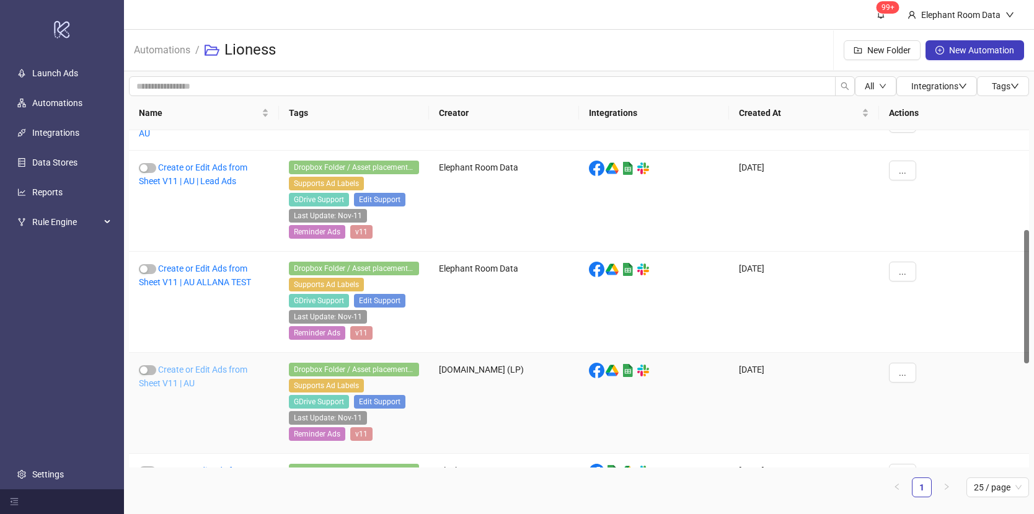
click at [243, 367] on link "Create or Edit Ads from Sheet V11 | AU" at bounding box center [193, 377] width 109 height 24
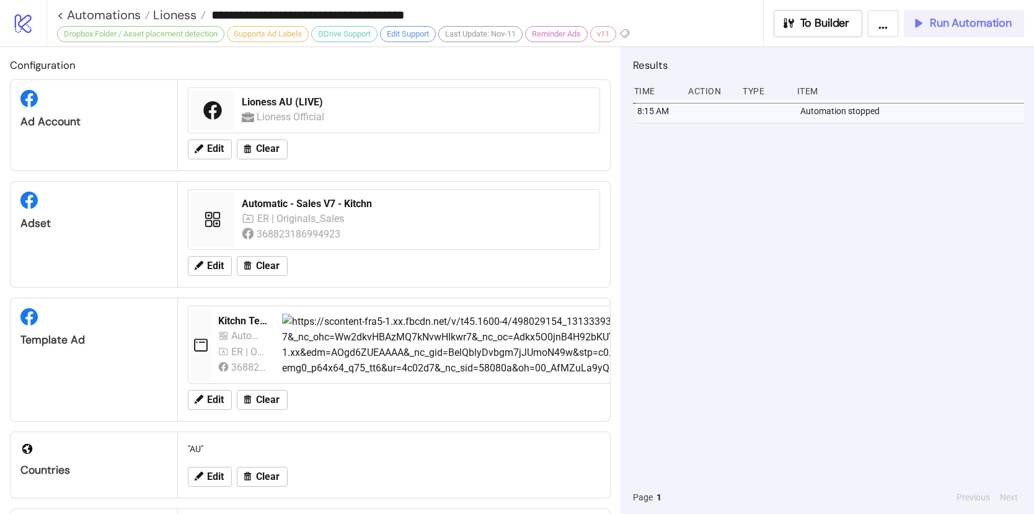
click at [921, 25] on icon "button" at bounding box center [918, 23] width 14 height 14
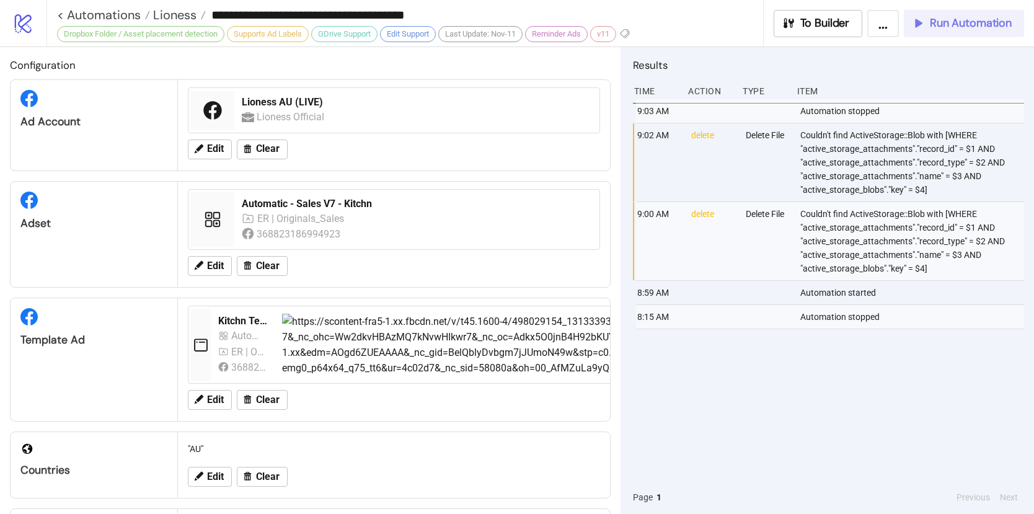
click at [936, 19] on span "Run Automation" at bounding box center [971, 23] width 82 height 14
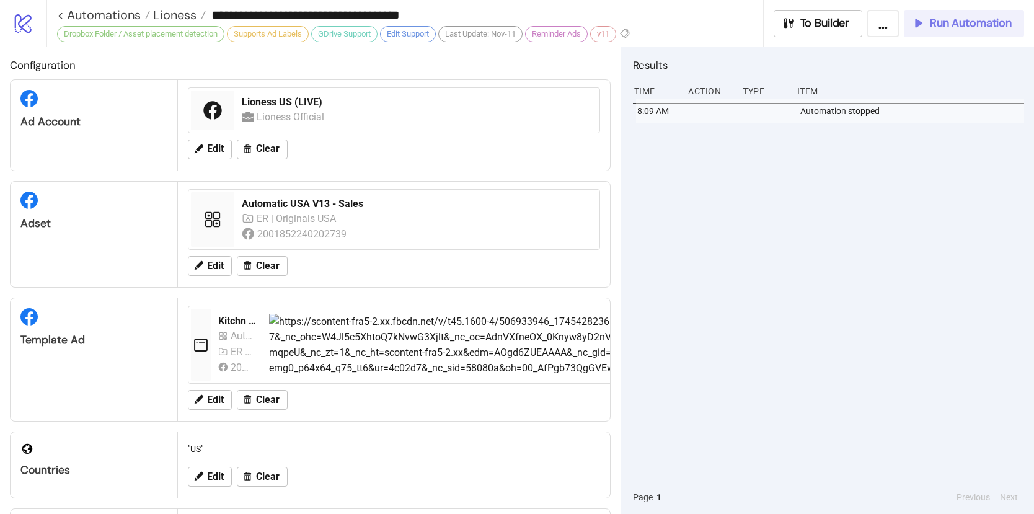
click at [931, 18] on span "Run Automation" at bounding box center [971, 23] width 82 height 14
